Goal: Task Accomplishment & Management: Complete application form

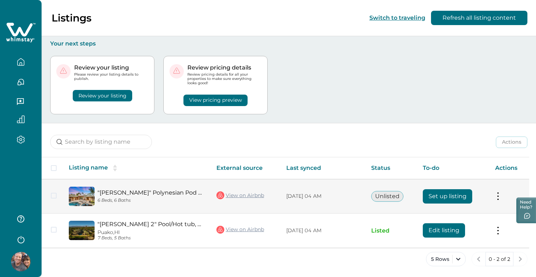
click at [458, 195] on button "Set up listing" at bounding box center [447, 196] width 49 height 14
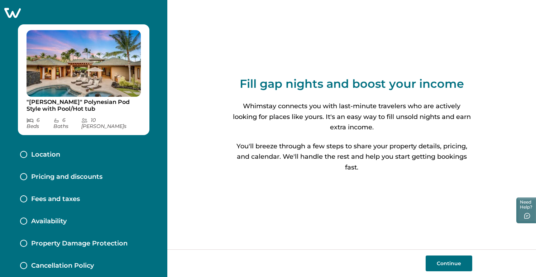
click at [451, 263] on button "Continue" at bounding box center [449, 264] width 47 height 16
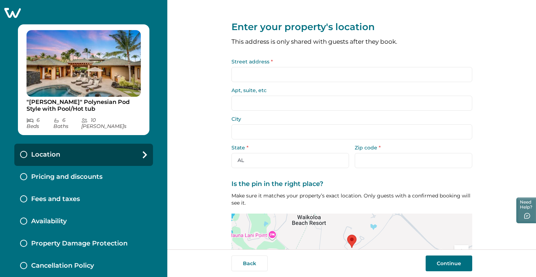
click at [265, 77] on input "Street address *" at bounding box center [352, 74] width 241 height 15
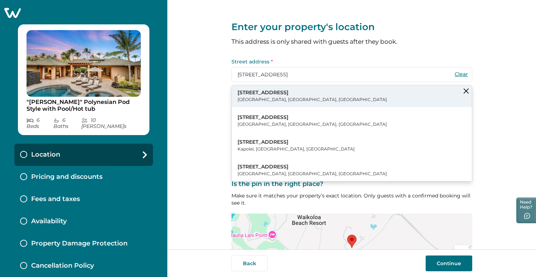
click at [268, 93] on p "68-110 East Pukaua Place" at bounding box center [312, 92] width 149 height 7
type input "68-110 E Pukaua Pl"
type input "Waimea"
select select "HI"
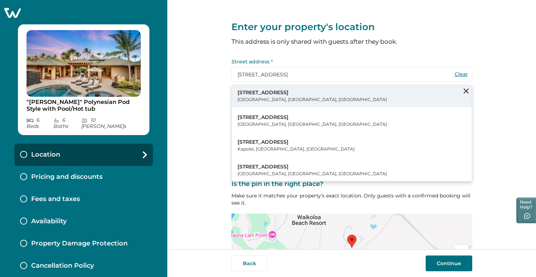
type input "96743"
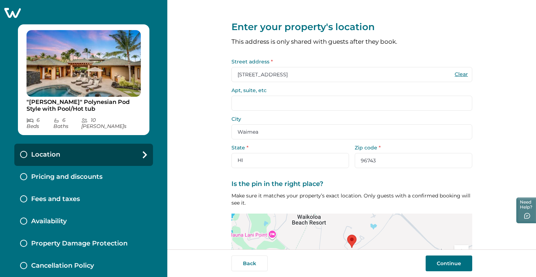
scroll to position [58, 0]
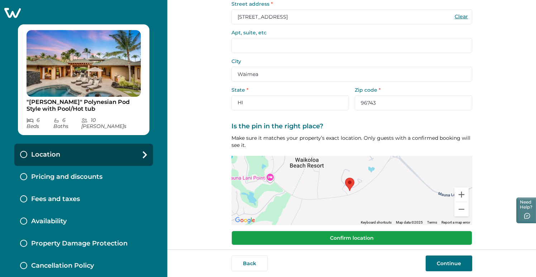
click at [352, 237] on button "Confirm location" at bounding box center [352, 238] width 241 height 14
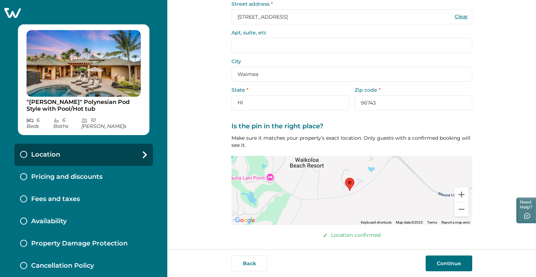
click at [451, 262] on button "Continue" at bounding box center [449, 264] width 47 height 16
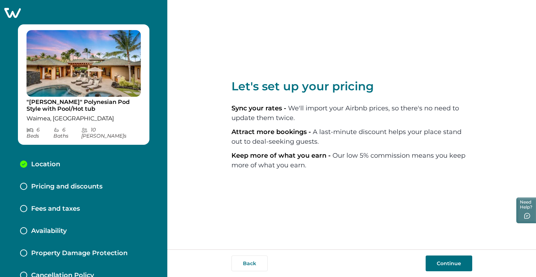
click at [451, 263] on button "Continue" at bounding box center [449, 264] width 47 height 16
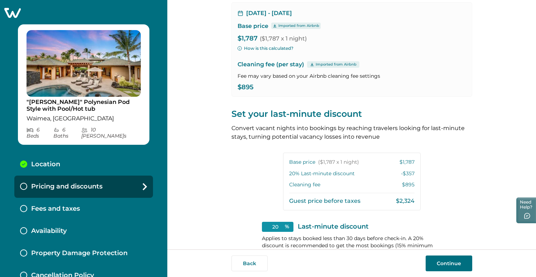
scroll to position [127, 0]
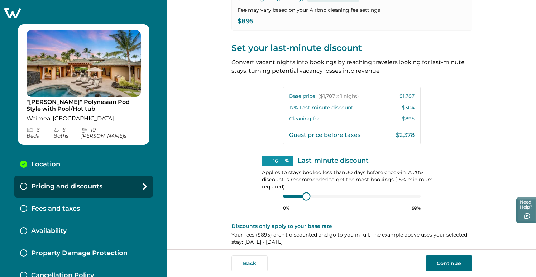
type input "15"
click at [299, 198] on div "0% 99%" at bounding box center [352, 202] width 138 height 18
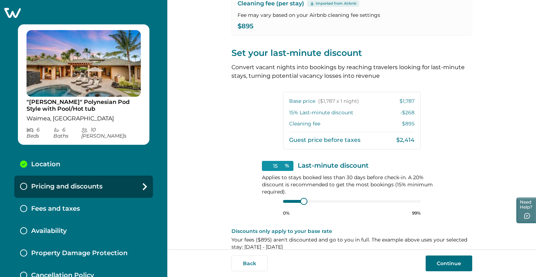
scroll to position [132, 0]
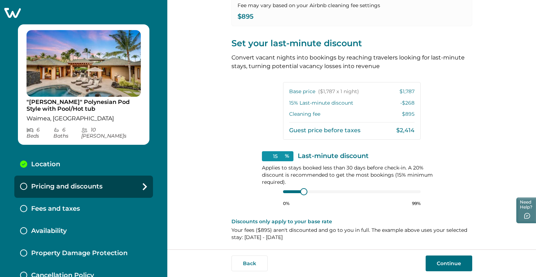
click at [449, 262] on button "Continue" at bounding box center [449, 264] width 47 height 16
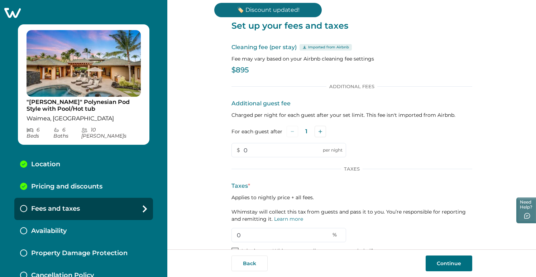
scroll to position [18, 0]
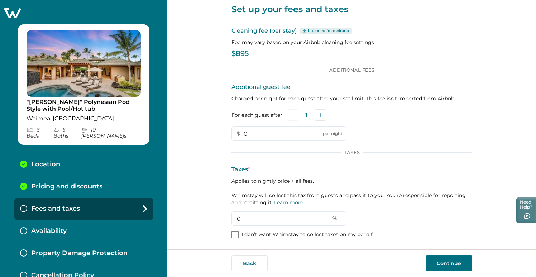
drag, startPoint x: 252, startPoint y: 219, endPoint x: 216, endPoint y: 220, distance: 35.9
click at [216, 220] on div "Set up your fees and taxes Cleaning fee (per stay) Imported from Airbnb Fee may…" at bounding box center [351, 124] width 369 height 249
type input "17.96"
click at [446, 263] on button "Continue" at bounding box center [449, 264] width 47 height 16
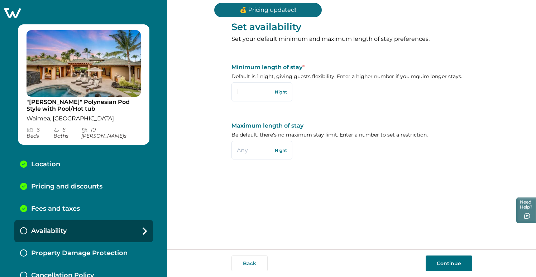
drag, startPoint x: 235, startPoint y: 89, endPoint x: 211, endPoint y: 90, distance: 23.7
click at [212, 89] on div "Set availability Set your default minimum and maximum length of stay preference…" at bounding box center [351, 124] width 369 height 249
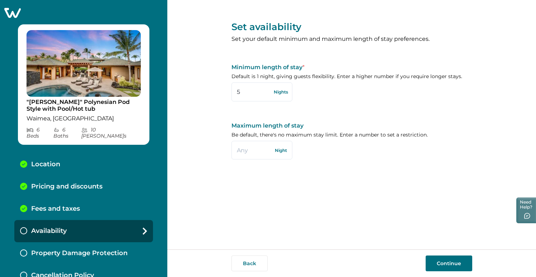
type input "5"
click at [450, 263] on button "Continue" at bounding box center [449, 264] width 47 height 16
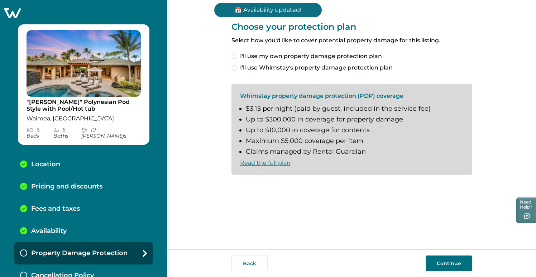
click at [234, 67] on span at bounding box center [235, 68] width 6 height 6
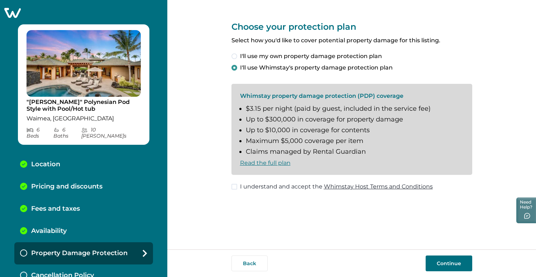
click at [451, 262] on button "Continue" at bounding box center [449, 264] width 47 height 16
click at [234, 187] on span at bounding box center [235, 187] width 6 height 6
click at [452, 262] on button "Continue" at bounding box center [449, 264] width 47 height 16
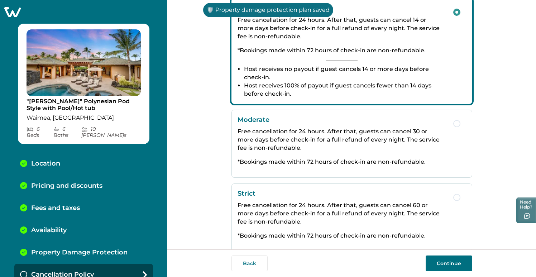
scroll to position [143, 0]
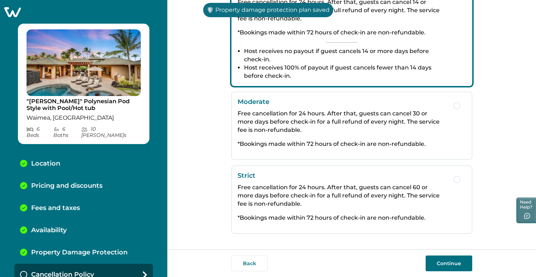
click at [353, 191] on p "Free cancellation for 24 hours. After that, guests can cancel 60 or more days b…" at bounding box center [342, 195] width 209 height 25
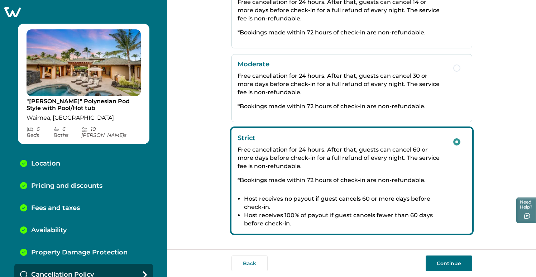
click at [447, 261] on button "Continue" at bounding box center [449, 264] width 47 height 16
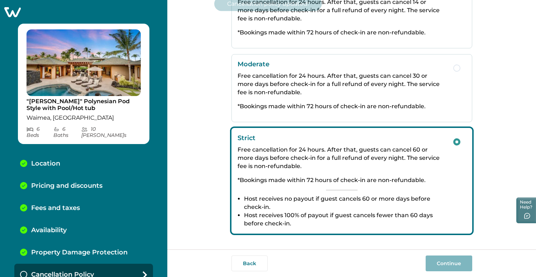
scroll to position [23, 0]
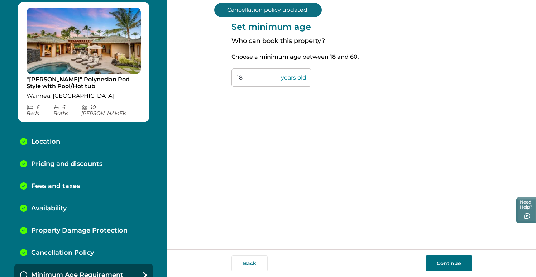
drag, startPoint x: 248, startPoint y: 76, endPoint x: 218, endPoint y: 75, distance: 29.8
click at [218, 75] on div "Set minimum age Who can book this property? Choose a minimum age between 18 and…" at bounding box center [351, 124] width 369 height 249
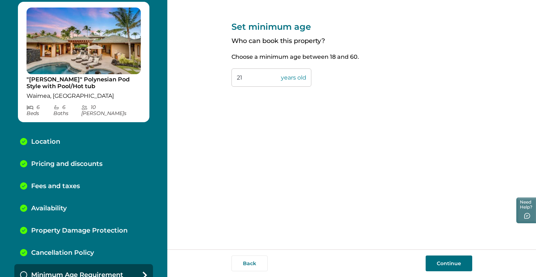
type input "21"
click at [453, 261] on button "Continue" at bounding box center [449, 264] width 47 height 16
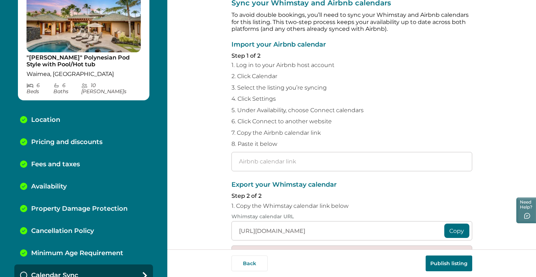
scroll to position [22, 0]
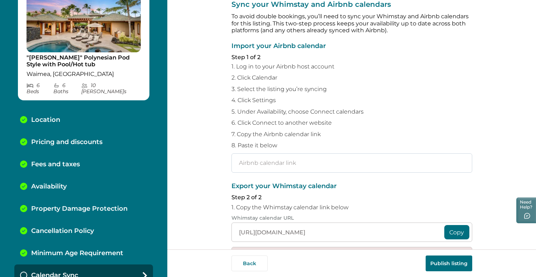
click at [239, 160] on input "text" at bounding box center [352, 162] width 241 height 19
paste input "https://www.airbnb.com/calendar/ical/52111247.ics?s=ec4219c5e0dab062a401507ef2f…"
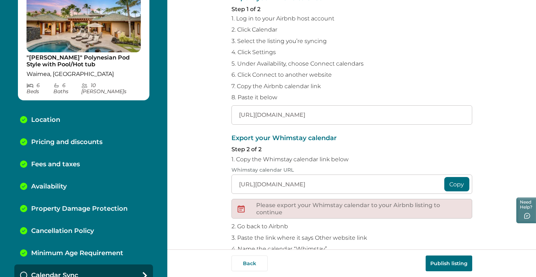
scroll to position [105, 0]
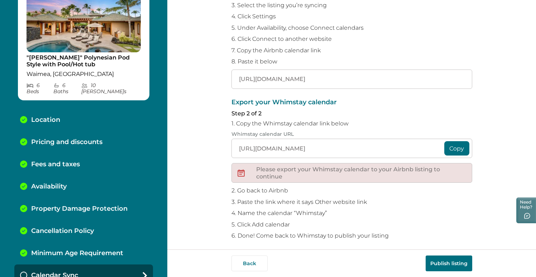
type input "https://www.airbnb.com/calendar/ical/52111247.ics?s=ec4219c5e0dab062a401507ef2f…"
click at [448, 262] on button "Publish listing" at bounding box center [449, 264] width 47 height 16
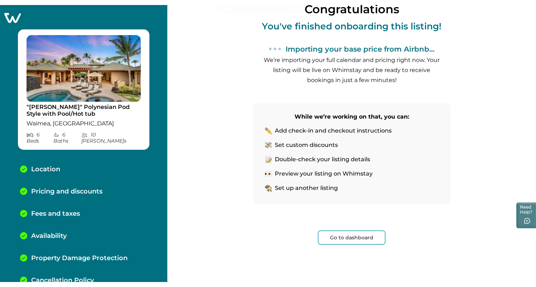
scroll to position [71, 0]
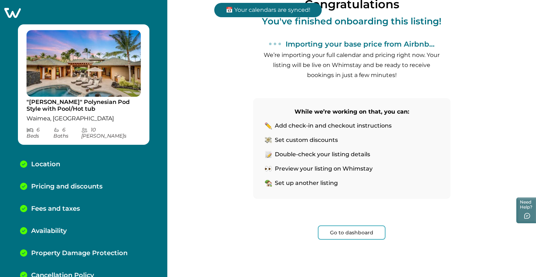
click at [349, 231] on button "Go to dashboard" at bounding box center [352, 232] width 68 height 14
